Goal: Information Seeking & Learning: Compare options

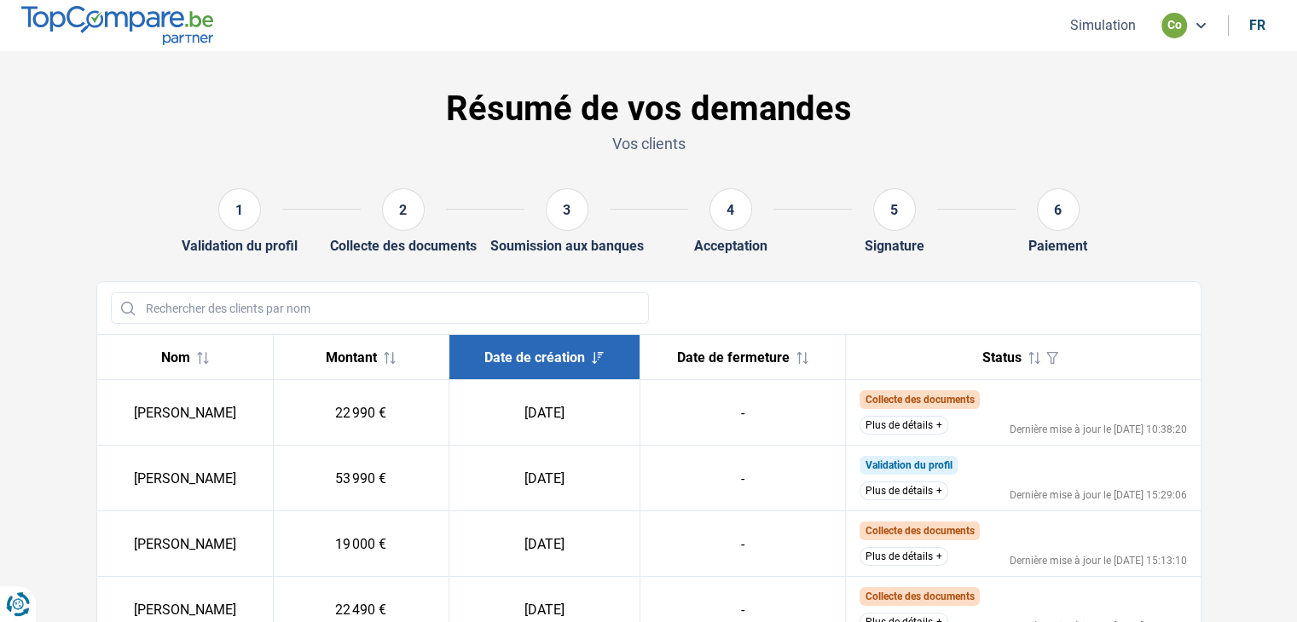
click at [908, 495] on button "Plus de détails" at bounding box center [903, 491] width 89 height 19
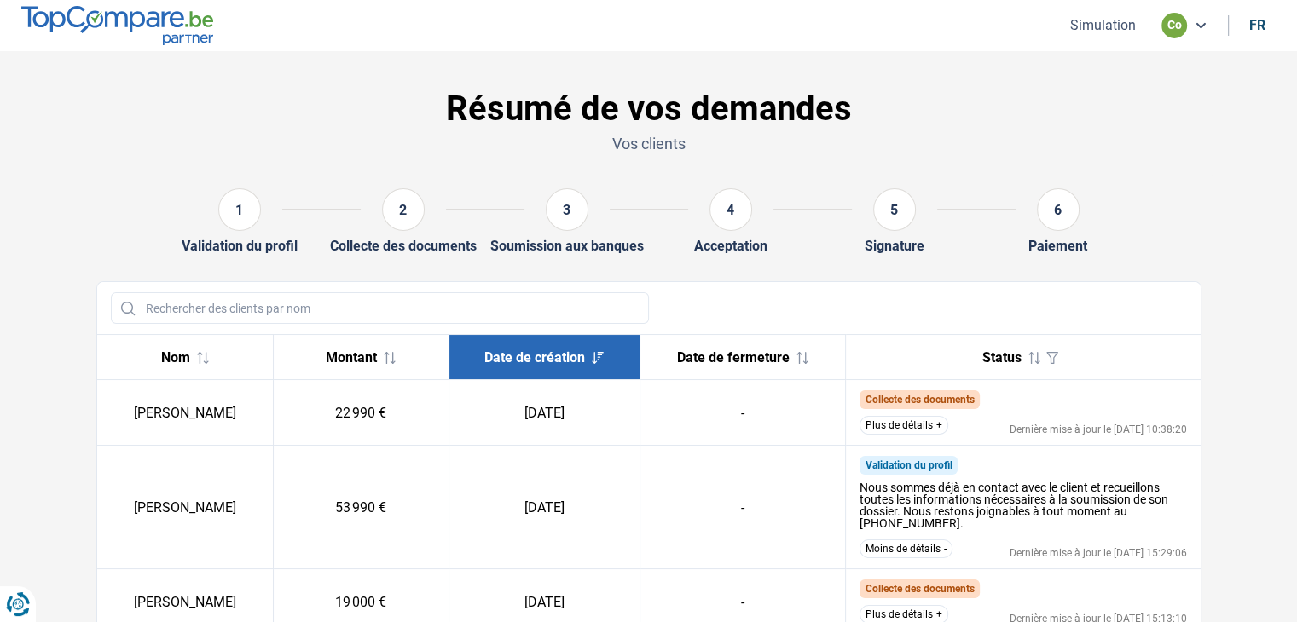
scroll to position [85, 0]
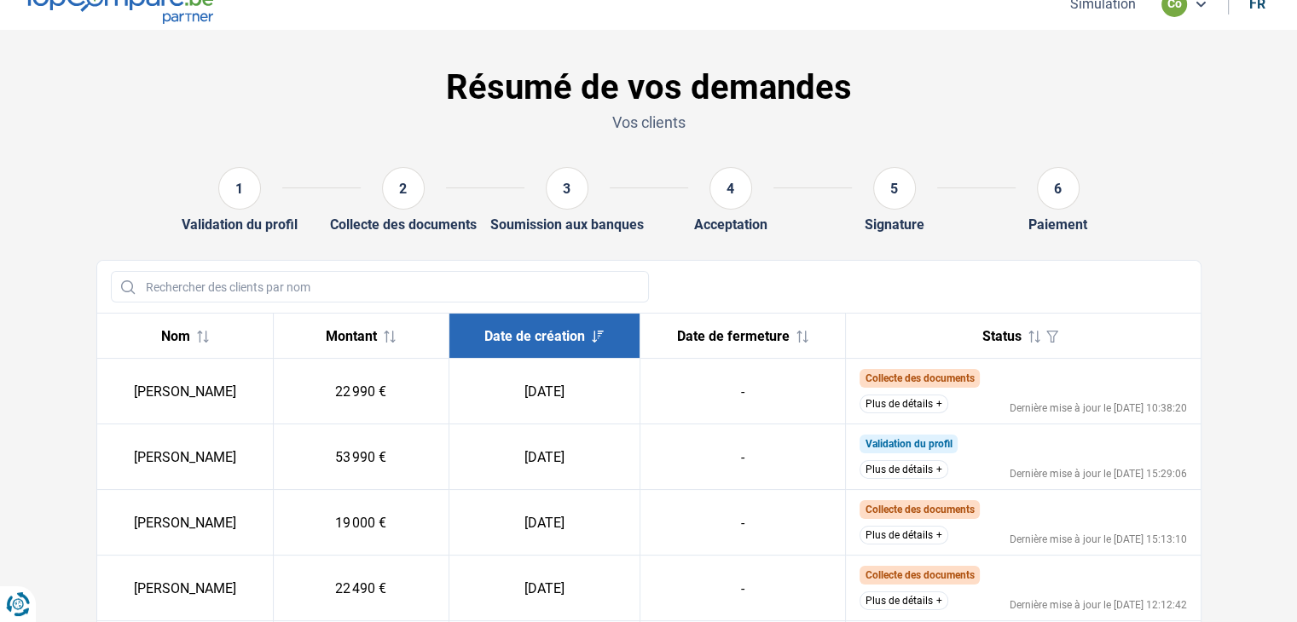
scroll to position [85, 0]
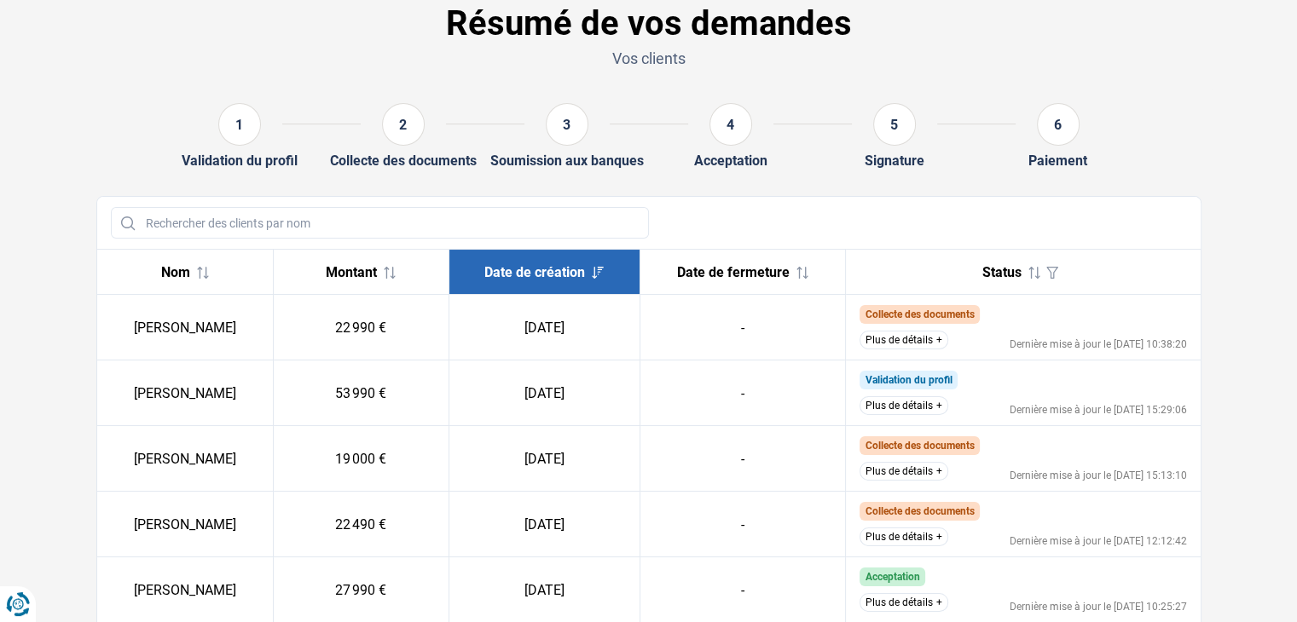
click at [904, 537] on button "Plus de détails" at bounding box center [903, 537] width 89 height 19
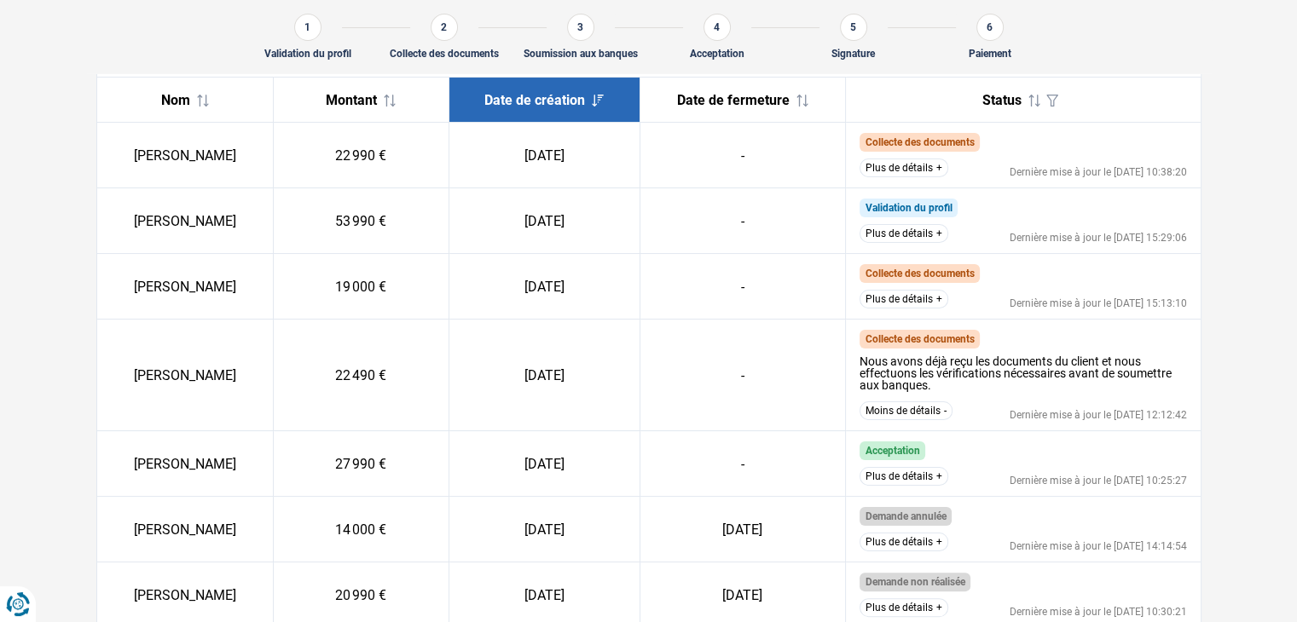
scroll to position [236, 0]
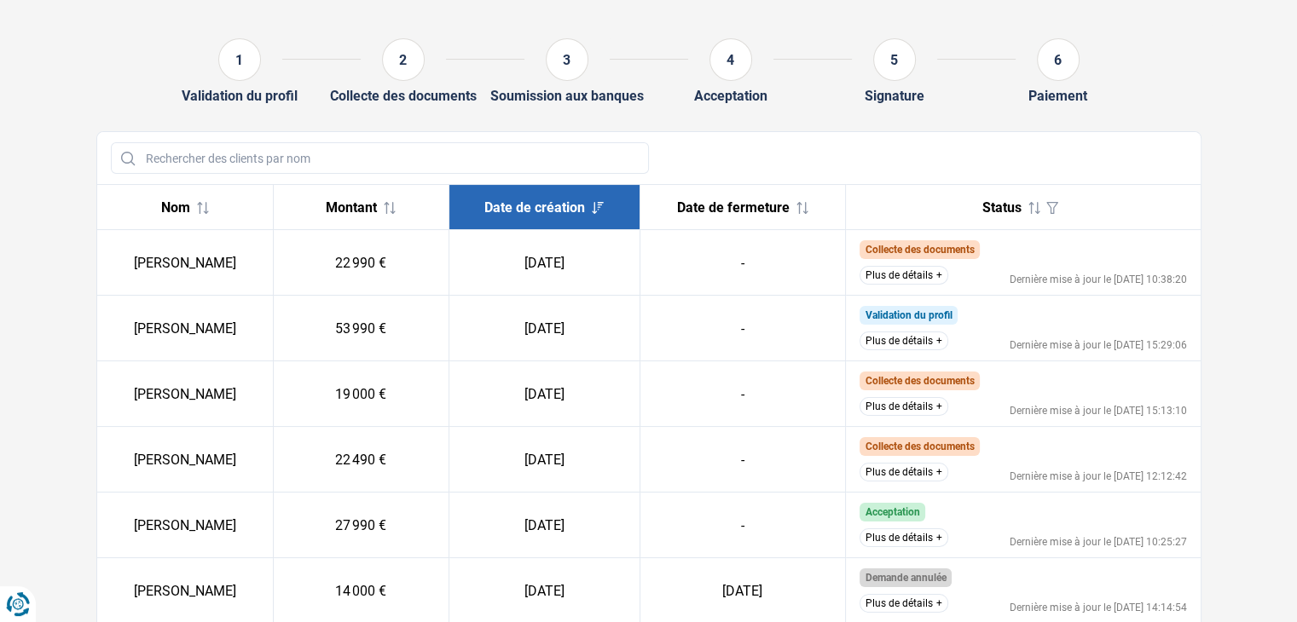
scroll to position [170, 0]
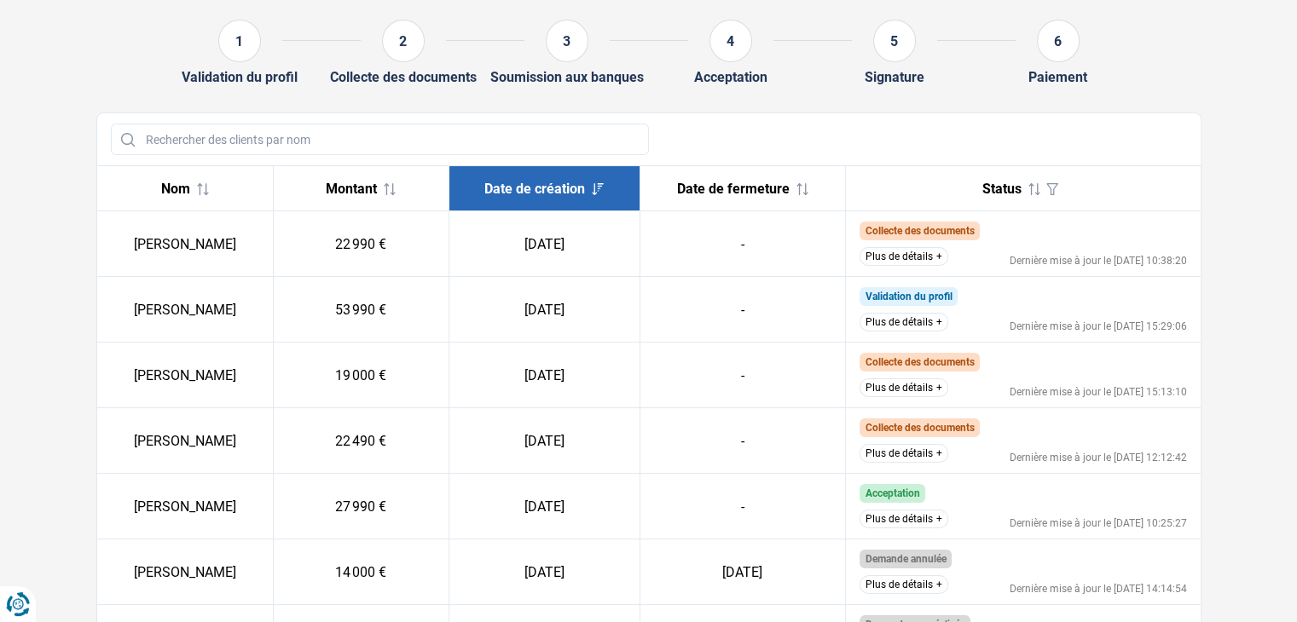
scroll to position [170, 0]
